Goal: Information Seeking & Learning: Learn about a topic

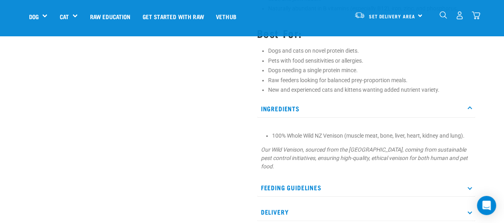
click at [274, 137] on li "100% Whole Wild NZ Venison (muscle meat, bone, liver, heart, kidney and lung)." at bounding box center [371, 135] width 199 height 8
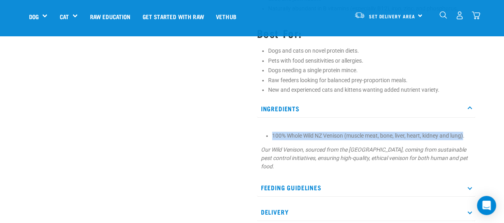
drag, startPoint x: 274, startPoint y: 134, endPoint x: 466, endPoint y: 137, distance: 191.6
click at [466, 137] on li "100% Whole Wild NZ Venison (muscle meat, bone, liver, heart, kidney and lung)." at bounding box center [371, 135] width 199 height 8
copy li "100% Whole Wild NZ Venison (muscle meat, bone, liver, heart, kidney and lung)"
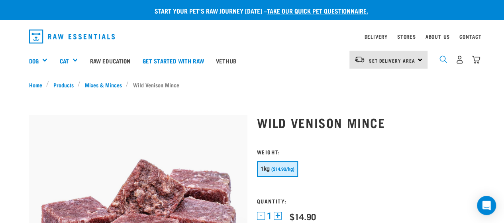
click at [443, 56] on img "dropdown navigation" at bounding box center [443, 59] width 8 height 8
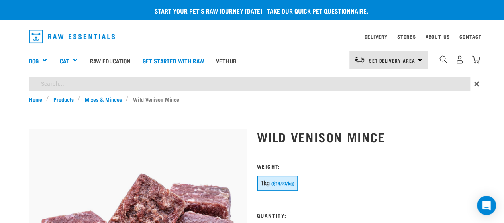
click at [187, 83] on input "search" at bounding box center [249, 83] width 441 height 14
type input "goat mince"
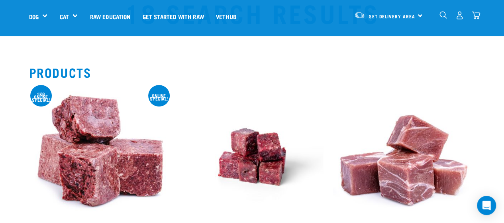
scroll to position [80, 0]
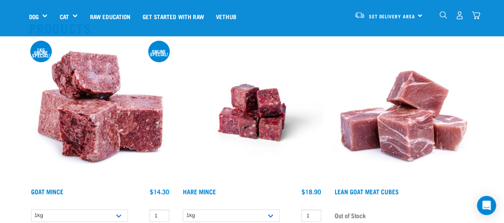
click at [98, 108] on img at bounding box center [100, 112] width 142 height 142
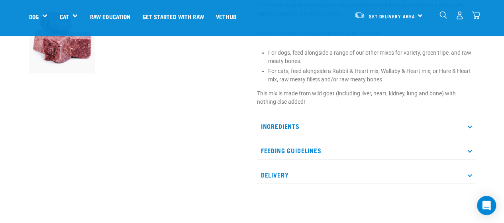
scroll to position [279, 0]
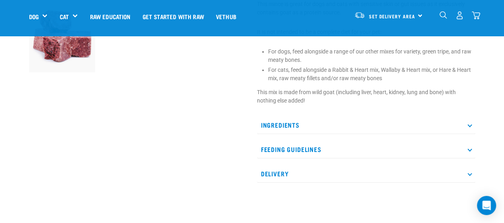
click at [466, 134] on p "Ingredients" at bounding box center [366, 125] width 218 height 18
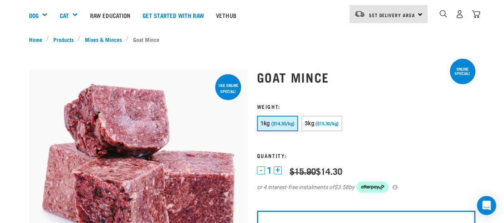
scroll to position [0, 0]
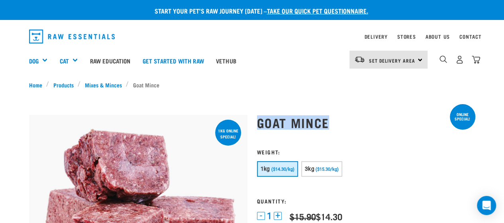
drag, startPoint x: 327, startPoint y: 121, endPoint x: 259, endPoint y: 122, distance: 67.3
click at [259, 122] on h1 "Goat Mince" at bounding box center [366, 122] width 218 height 14
copy h1 "Goat Mince"
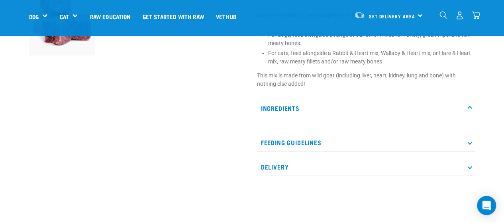
scroll to position [319, 0]
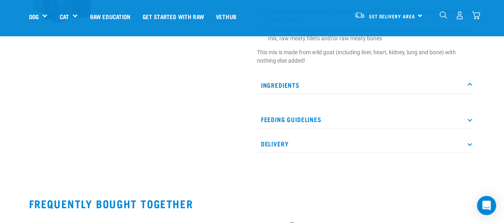
click at [306, 89] on p "Ingredients" at bounding box center [366, 85] width 218 height 18
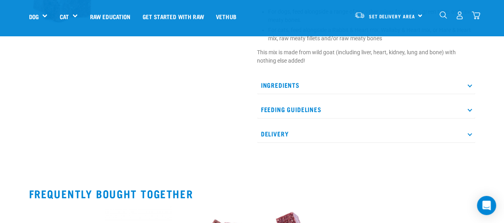
click at [306, 89] on p "Ingredients" at bounding box center [366, 85] width 218 height 18
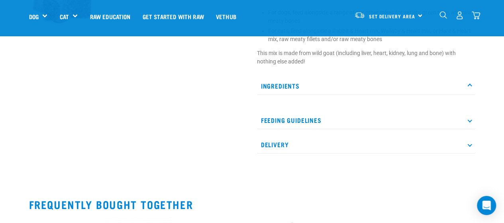
scroll to position [279, 0]
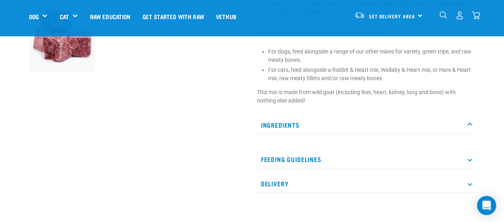
click at [312, 99] on p "This mix is made from wild goat (including liver, heart, kidney, lung and bone)…" at bounding box center [366, 96] width 218 height 17
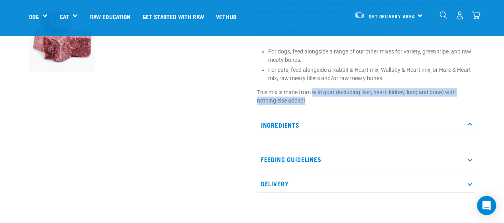
drag, startPoint x: 313, startPoint y: 98, endPoint x: 326, endPoint y: 108, distance: 16.2
click at [326, 105] on p "This mix is made from wild goat (including liver, heart, kidney, lung and bone)…" at bounding box center [366, 96] width 218 height 17
copy p "wild goat (including liver, heart, kidney, lung and bone) with nothing else add…"
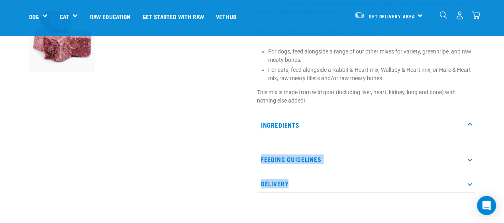
drag, startPoint x: 288, startPoint y: 220, endPoint x: 287, endPoint y: 238, distance: 18.7
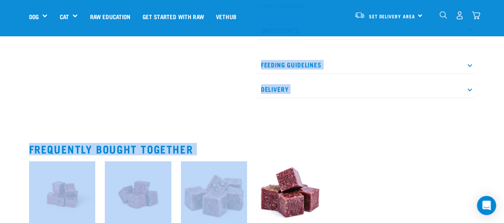
click at [302, 98] on p "Delivery" at bounding box center [366, 89] width 218 height 18
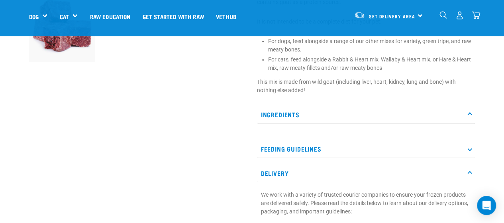
scroll to position [254, 0]
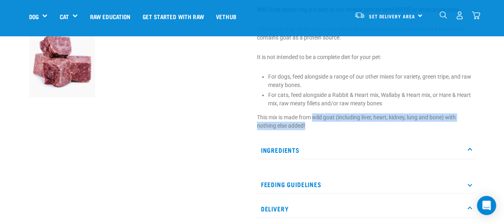
drag, startPoint x: 315, startPoint y: 124, endPoint x: 319, endPoint y: 132, distance: 8.9
click at [319, 130] on p "This mix is made from wild goat (including liver, heart, kidney, lung and bone)…" at bounding box center [366, 121] width 218 height 17
copy p "wild goat (including liver, heart, kidney, lung and bone) with nothing else add…"
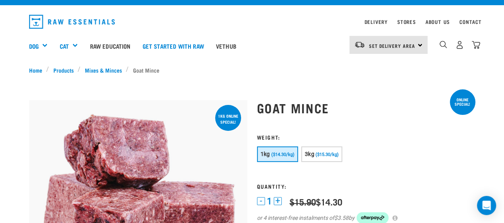
scroll to position [0, 0]
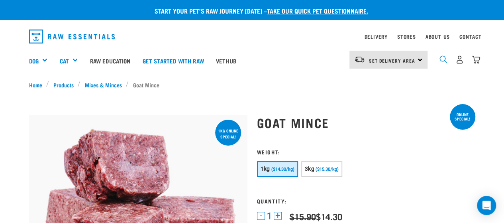
click at [444, 61] on img "dropdown navigation" at bounding box center [443, 59] width 8 height 8
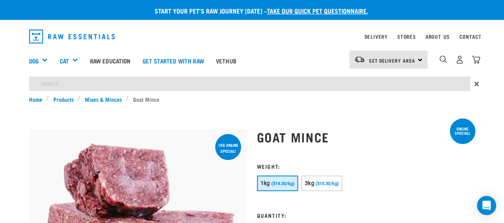
click at [182, 87] on input "search" at bounding box center [249, 83] width 441 height 14
type input "lamb tripe"
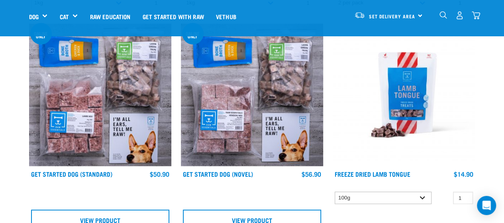
scroll to position [677, 0]
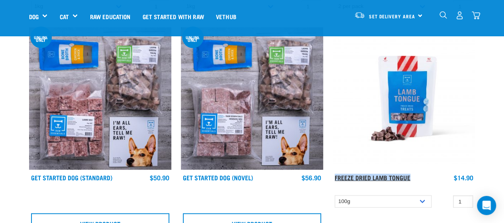
drag, startPoint x: 422, startPoint y: 179, endPoint x: 335, endPoint y: 179, distance: 86.9
click at [335, 179] on div "Freeze Dried Lamb Tongue" at bounding box center [383, 181] width 97 height 16
copy link "Freeze Dried Lamb Tongue"
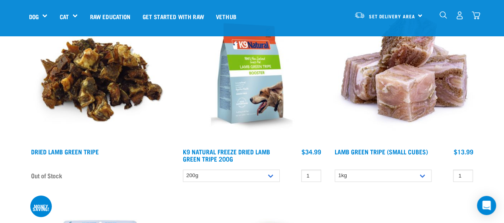
scroll to position [0, 0]
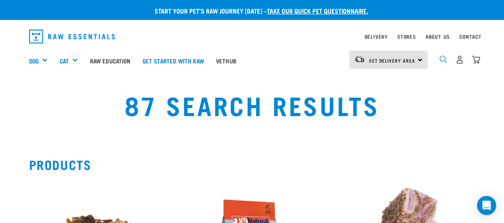
click at [441, 57] on img "dropdown navigation" at bounding box center [443, 59] width 8 height 8
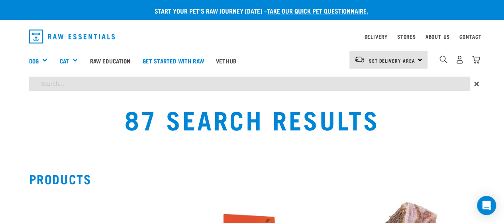
click at [104, 82] on input "search" at bounding box center [249, 83] width 441 height 14
paste input "Freeze Dried Lamb Tongue"
type input "Freeze Dried Lamb Tripe"
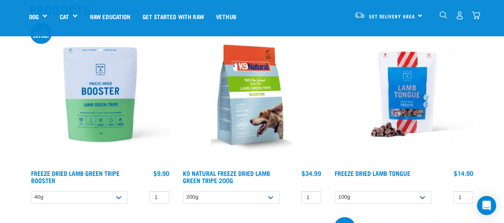
scroll to position [80, 0]
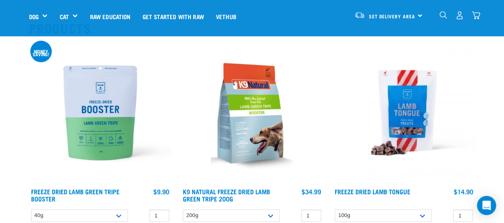
click at [392, 110] on img at bounding box center [404, 112] width 142 height 142
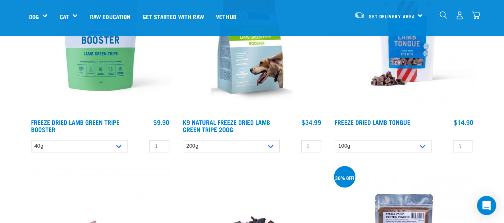
scroll to position [121, 0]
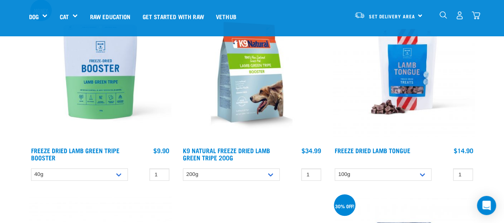
click at [82, 104] on img at bounding box center [100, 71] width 142 height 142
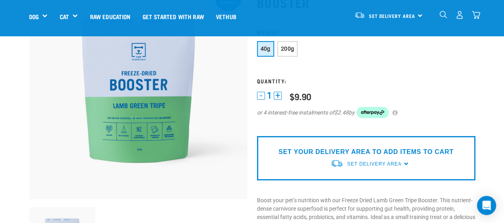
scroll to position [80, 0]
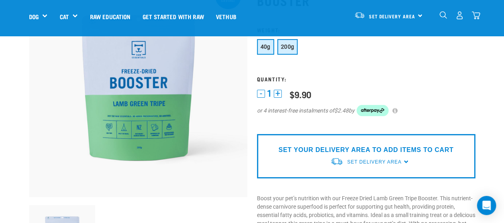
click at [289, 49] on span "200g" at bounding box center [288, 46] width 14 height 6
click at [263, 51] on button "40g" at bounding box center [265, 47] width 17 height 16
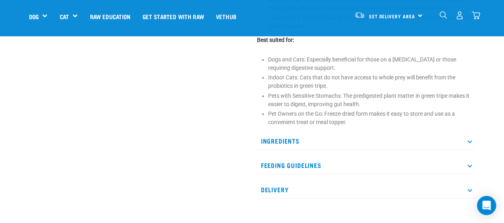
scroll to position [438, 0]
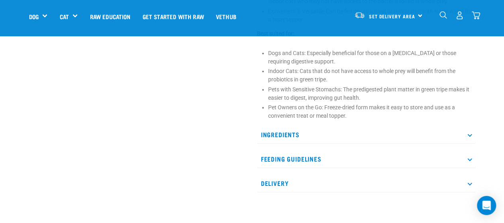
click at [467, 133] on p "Ingredients" at bounding box center [366, 134] width 218 height 18
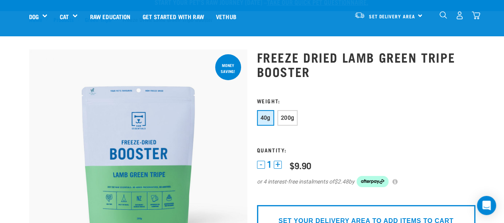
scroll to position [0, 0]
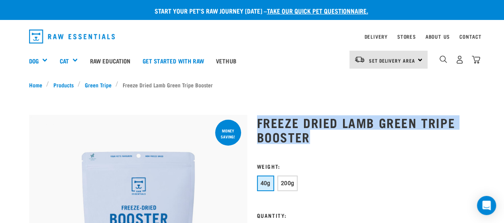
drag, startPoint x: 310, startPoint y: 137, endPoint x: 254, endPoint y: 119, distance: 58.8
copy h1 "Freeze Dried Lamb Green Tripe Booster"
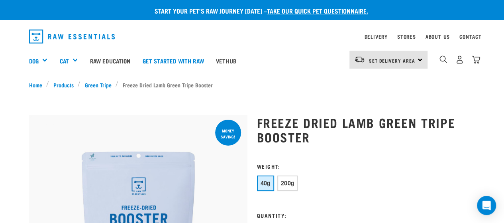
click at [332, 169] on h3 "Weight:" at bounding box center [366, 166] width 218 height 6
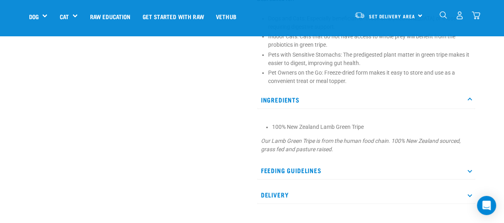
scroll to position [478, 0]
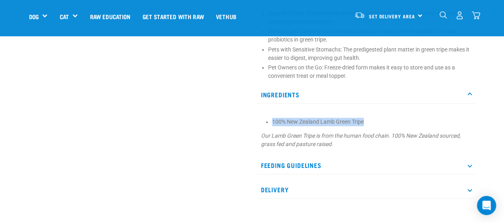
drag, startPoint x: 368, startPoint y: 120, endPoint x: 261, endPoint y: 118, distance: 107.6
click at [261, 118] on section "100% New Zealand Lamb Green Tripe Our Lamb Green Tripe is from the human food c…" at bounding box center [366, 133] width 210 height 31
copy li "100% New Zealand Lamb Green Tripe"
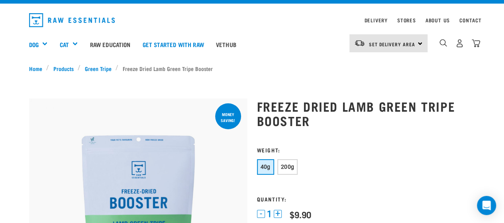
scroll to position [0, 0]
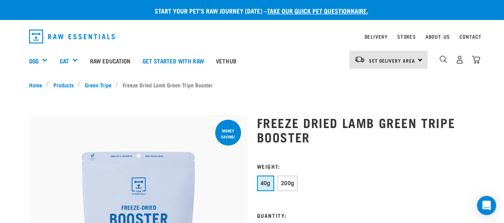
click at [445, 55] on div "0" at bounding box center [459, 60] width 41 height 18
click at [442, 57] on img "dropdown navigation" at bounding box center [443, 59] width 8 height 8
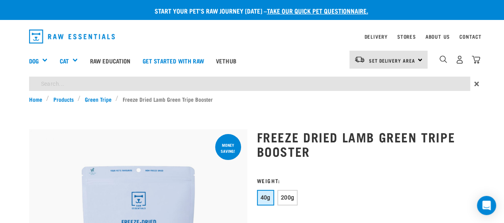
click at [180, 86] on input "search" at bounding box center [249, 83] width 441 height 14
type input "venison"
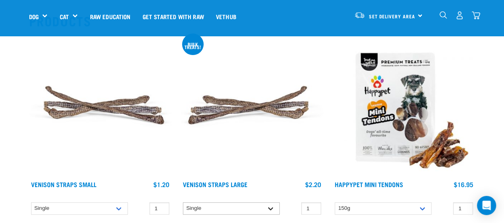
scroll to position [80, 0]
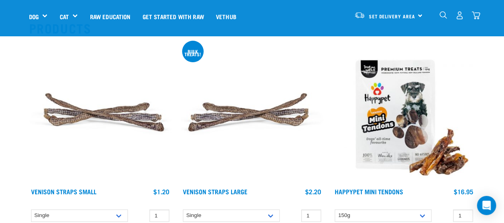
click at [74, 111] on img at bounding box center [100, 112] width 142 height 142
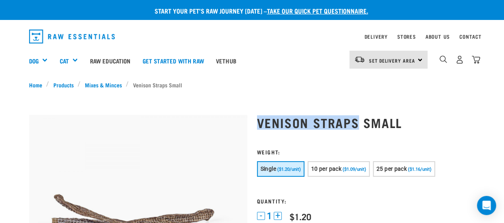
drag, startPoint x: 258, startPoint y: 121, endPoint x: 355, endPoint y: 120, distance: 97.2
click at [355, 120] on h1 "Venison Straps Small" at bounding box center [366, 122] width 218 height 14
copy h1 "Venison Straps"
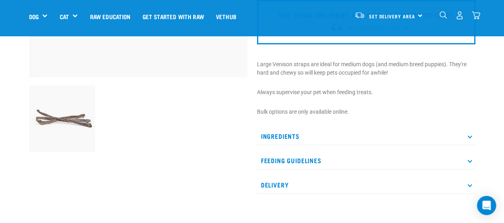
scroll to position [239, 0]
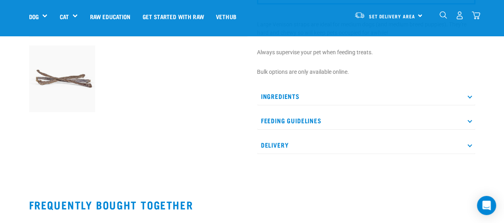
click at [296, 100] on p "Ingredients" at bounding box center [366, 96] width 218 height 18
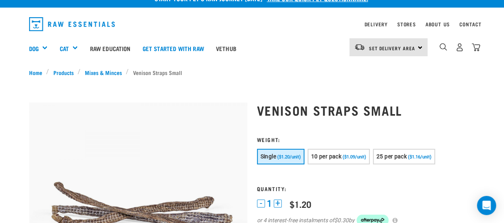
scroll to position [0, 0]
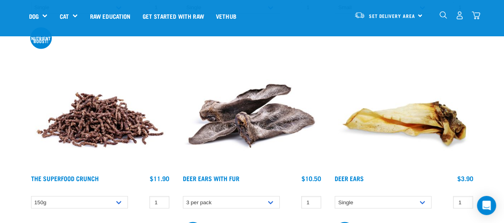
scroll to position [2248, 0]
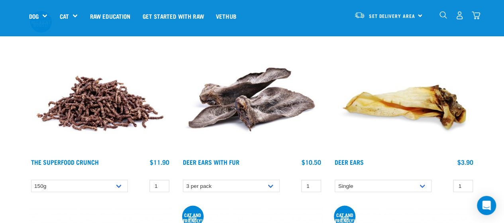
click at [80, 102] on img at bounding box center [100, 83] width 142 height 142
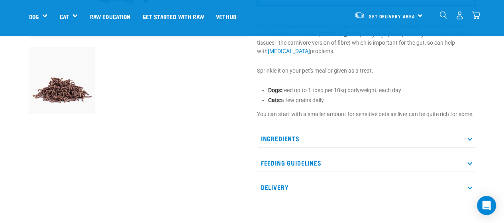
scroll to position [239, 0]
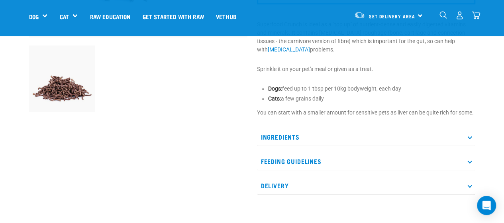
click at [324, 141] on p "Ingredients" at bounding box center [366, 137] width 218 height 18
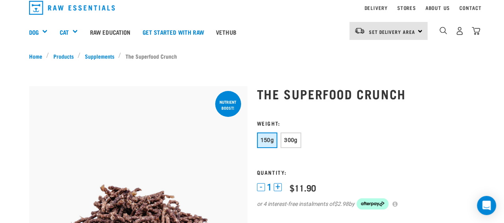
scroll to position [0, 0]
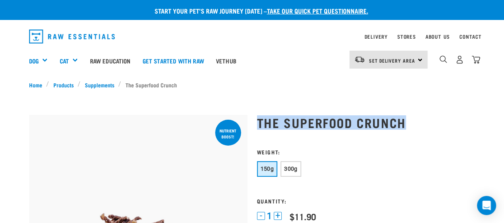
drag, startPoint x: 410, startPoint y: 120, endPoint x: 257, endPoint y: 123, distance: 152.2
click at [257, 123] on h1 "The Superfood Crunch" at bounding box center [366, 122] width 218 height 14
copy h1 "The Superfood Crunch"
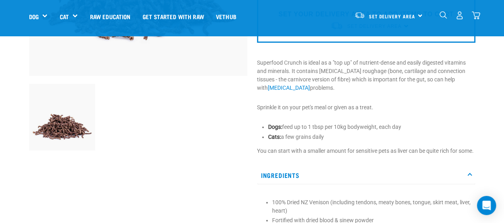
scroll to position [239, 0]
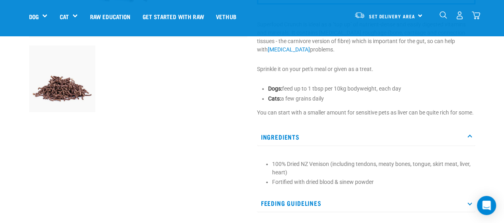
click at [284, 174] on li "100% Dried NZ Venison (including tendons, meaty bones, tongue, skirt meat, live…" at bounding box center [371, 168] width 199 height 17
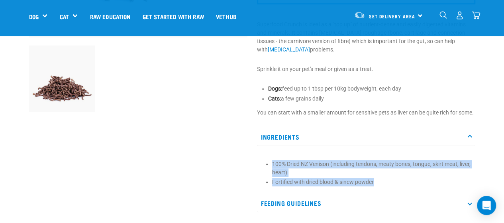
drag, startPoint x: 272, startPoint y: 171, endPoint x: 379, endPoint y: 189, distance: 108.8
click at [379, 186] on ul "100% Dried NZ Venison (including tendons, meaty bones, tongue, skirt meat, live…" at bounding box center [371, 173] width 199 height 27
copy ul "100% Dried NZ Venison (including tendons, meaty bones, tongue, skirt meat, live…"
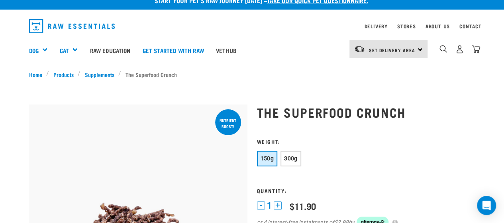
scroll to position [0, 0]
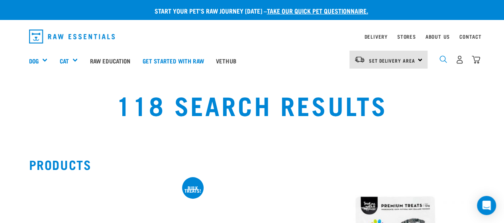
click at [444, 59] on img "dropdown navigation" at bounding box center [443, 59] width 8 height 8
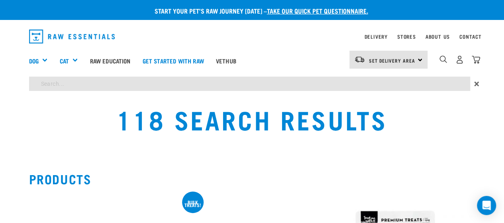
click at [130, 87] on input "search" at bounding box center [249, 83] width 441 height 14
type input "broth"
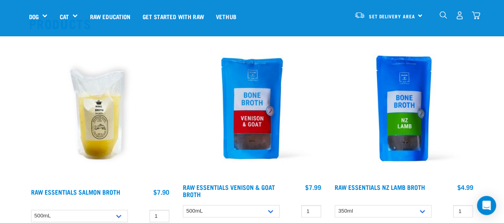
scroll to position [80, 0]
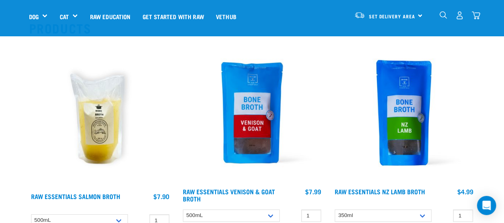
click at [241, 116] on img at bounding box center [252, 112] width 142 height 142
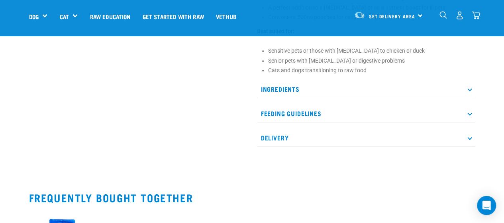
scroll to position [398, 0]
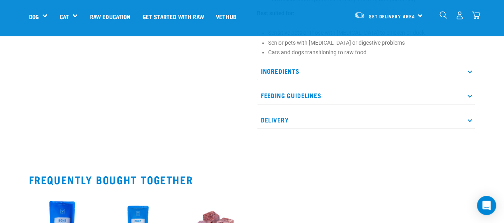
click at [310, 67] on p "Ingredients" at bounding box center [366, 71] width 218 height 18
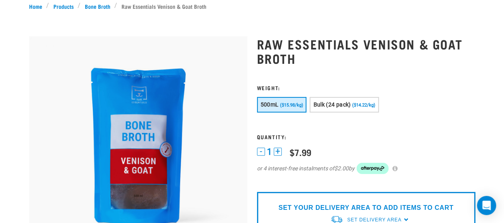
scroll to position [0, 0]
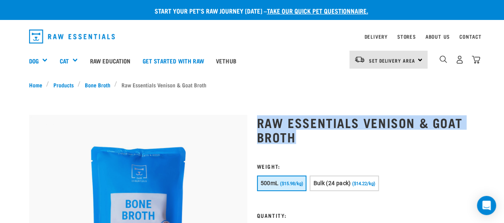
drag, startPoint x: 300, startPoint y: 138, endPoint x: 258, endPoint y: 122, distance: 44.5
click at [258, 122] on h1 "Raw Essentials Venison & Goat Broth" at bounding box center [366, 129] width 218 height 29
copy h1 "Raw Essentials Venison & Goat Broth"
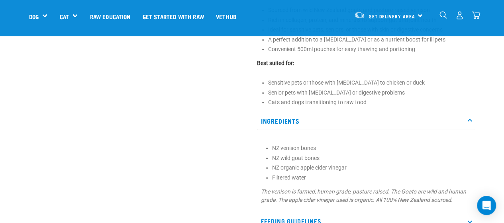
scroll to position [359, 0]
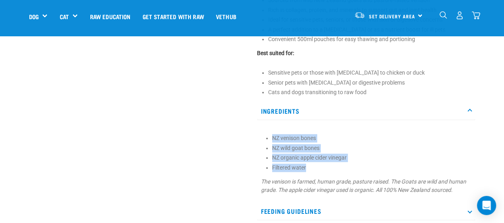
drag, startPoint x: 306, startPoint y: 165, endPoint x: 256, endPoint y: 136, distance: 58.4
copy ul "NZ venison bones NZ wild goat bones NZ organic apple cider vinegar Filtered wat…"
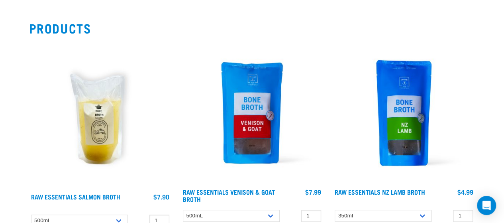
click at [398, 113] on img at bounding box center [404, 112] width 142 height 142
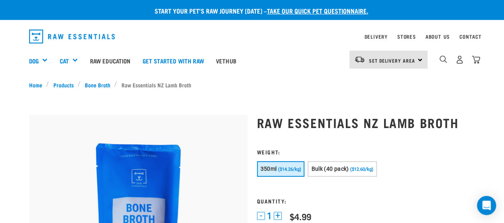
click at [404, 127] on h1 "Raw Essentials NZ Lamb Broth" at bounding box center [366, 122] width 218 height 14
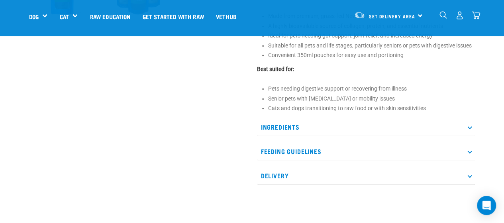
scroll to position [359, 0]
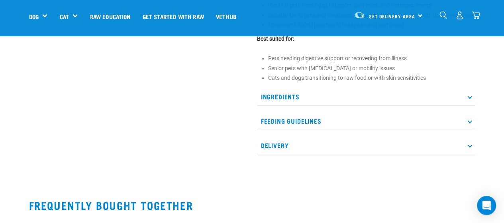
click at [321, 91] on p "Ingredients" at bounding box center [366, 97] width 218 height 18
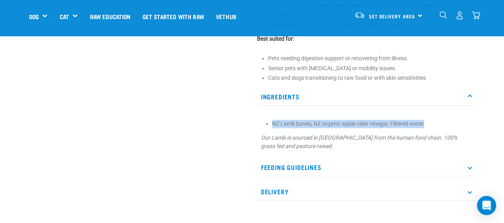
drag, startPoint x: 431, startPoint y: 111, endPoint x: 273, endPoint y: 112, distance: 158.2
click at [273, 120] on li "NZ Lamb bones, NZ organic apple cider vinegar, Filtered water" at bounding box center [371, 124] width 199 height 8
copy li "NZ Lamb bones, NZ organic apple cider vinegar, Filtered water"
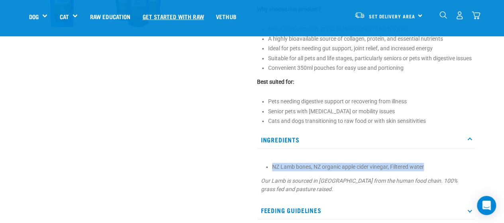
scroll to position [279, 0]
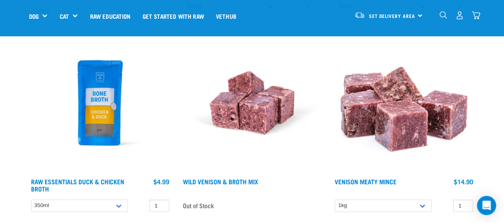
scroll to position [296, 0]
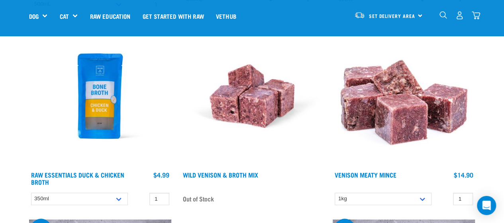
click at [94, 108] on img at bounding box center [100, 96] width 142 height 142
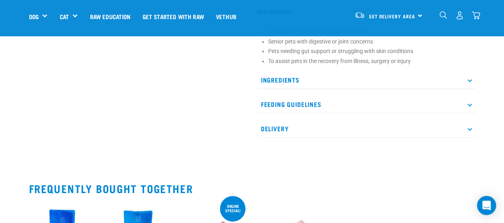
scroll to position [359, 0]
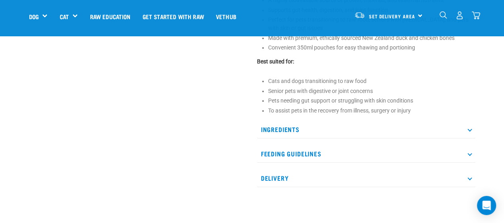
click at [294, 129] on p "Ingredients" at bounding box center [366, 129] width 218 height 18
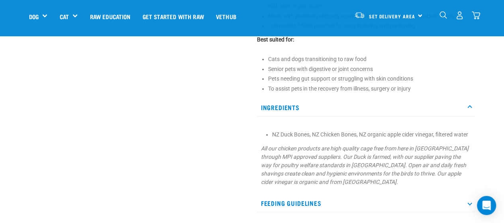
scroll to position [398, 0]
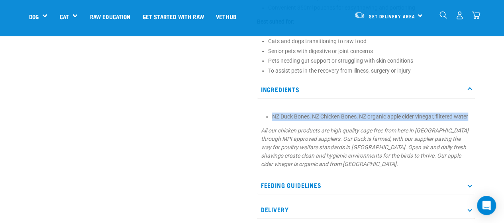
drag, startPoint x: 475, startPoint y: 113, endPoint x: 272, endPoint y: 116, distance: 203.2
copy li "NZ Duck Bones, NZ Chicken Bones, NZ organic apple cider vinegar, filtered water"
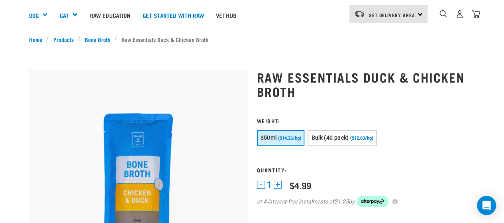
scroll to position [0, 0]
